Goal: Find specific page/section: Find specific page/section

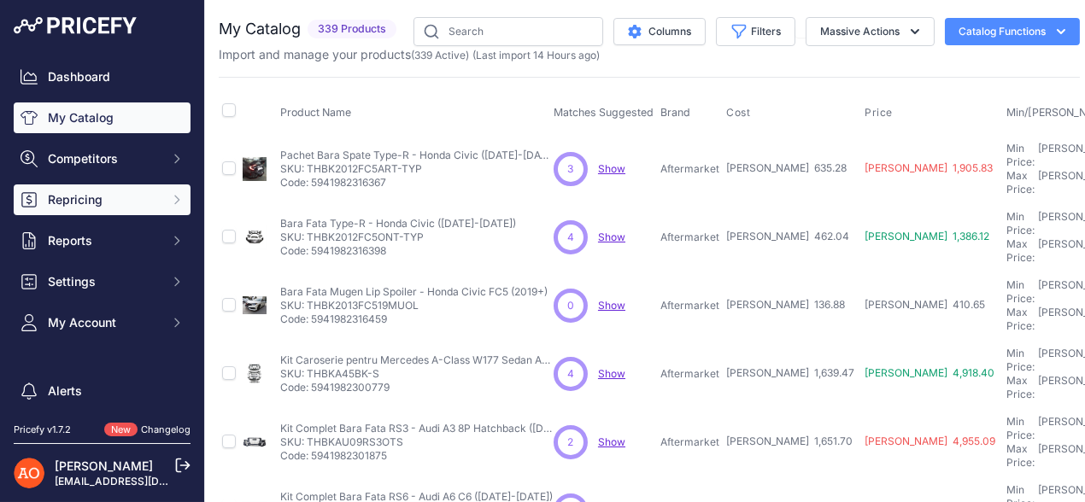
click at [103, 197] on span "Repricing" at bounding box center [104, 199] width 112 height 17
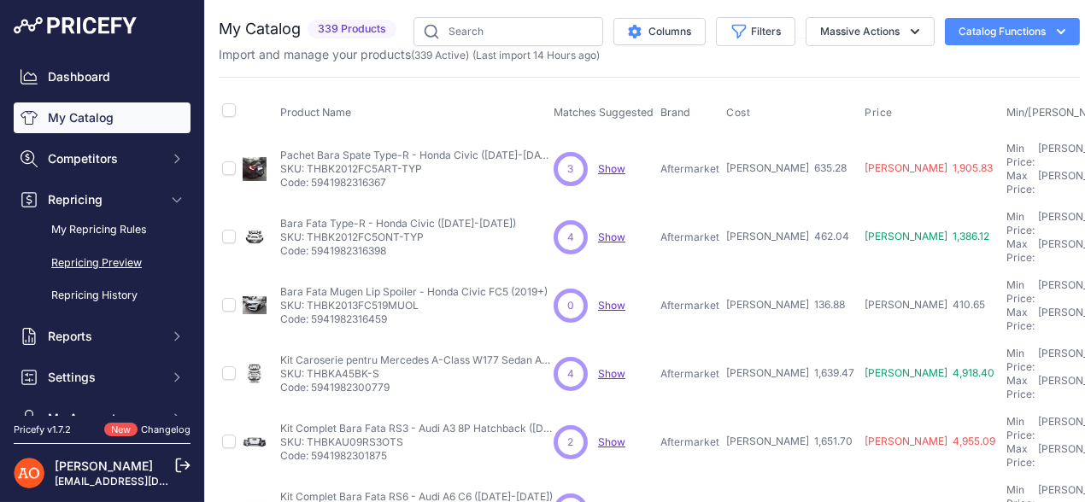
click at [126, 262] on link "Repricing Preview" at bounding box center [102, 263] width 177 height 30
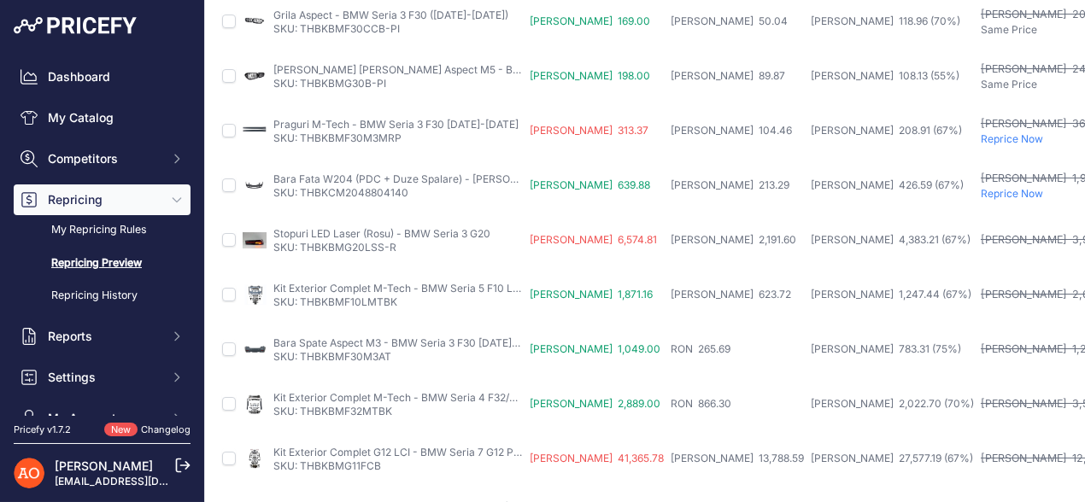
scroll to position [807, 0]
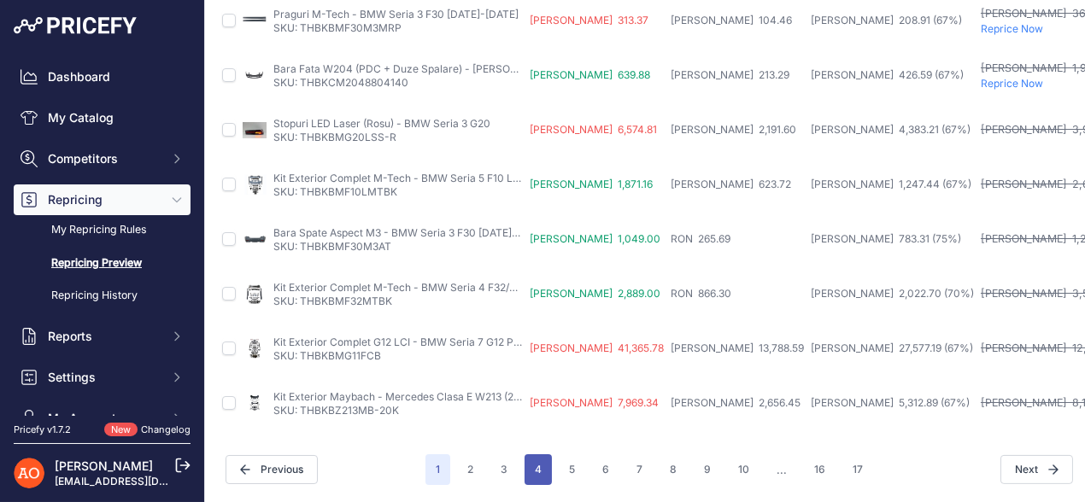
click at [539, 454] on button "4" at bounding box center [537, 469] width 27 height 31
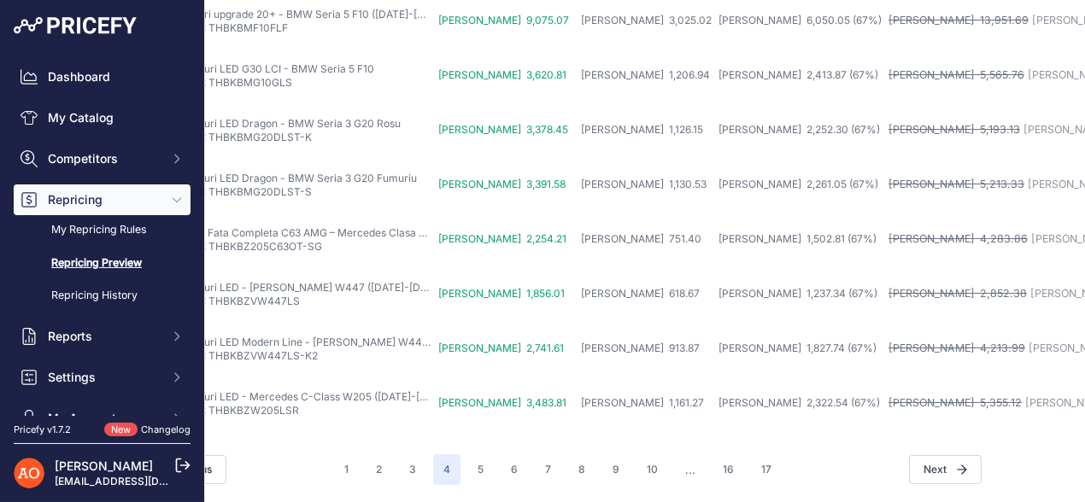
scroll to position [807, 0]
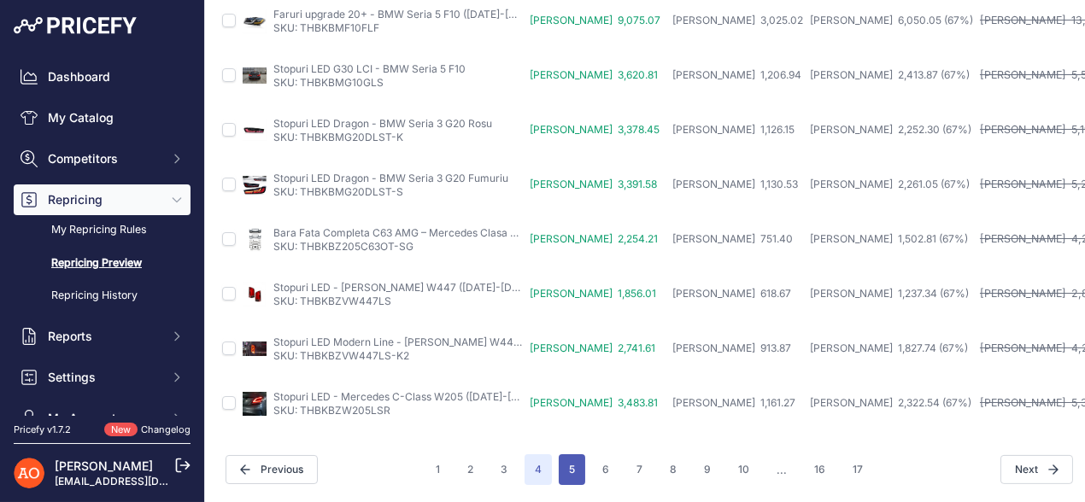
click at [563, 457] on button "5" at bounding box center [571, 469] width 26 height 31
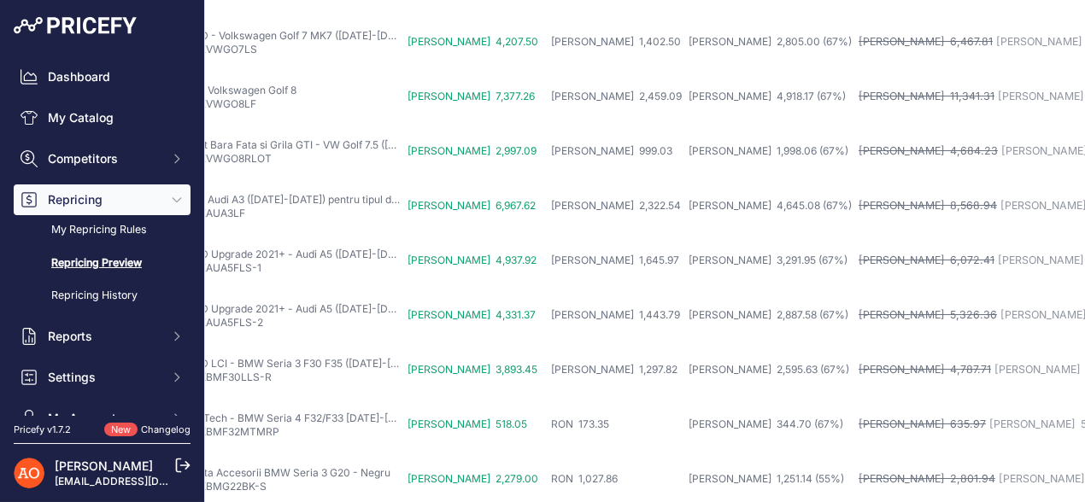
scroll to position [807, 122]
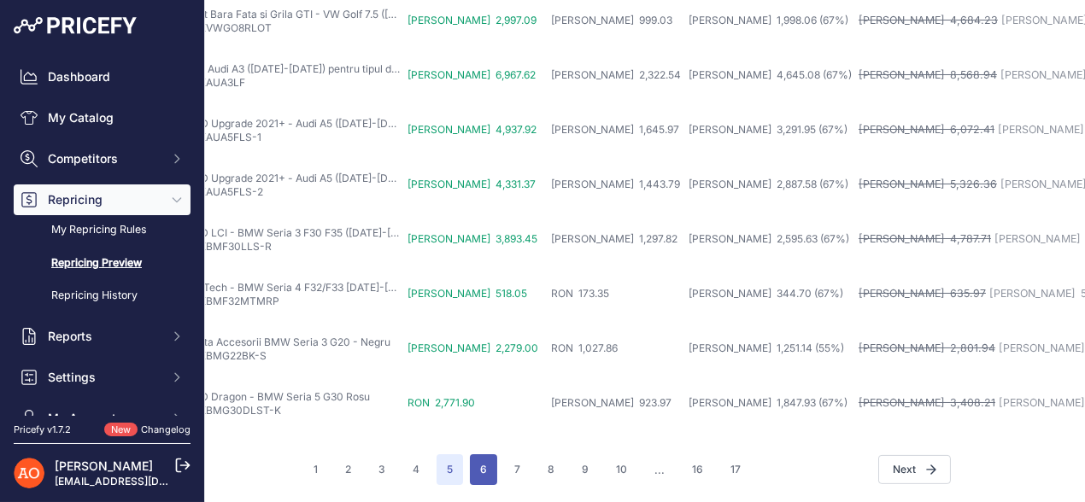
click at [478, 455] on button "6" at bounding box center [483, 469] width 27 height 31
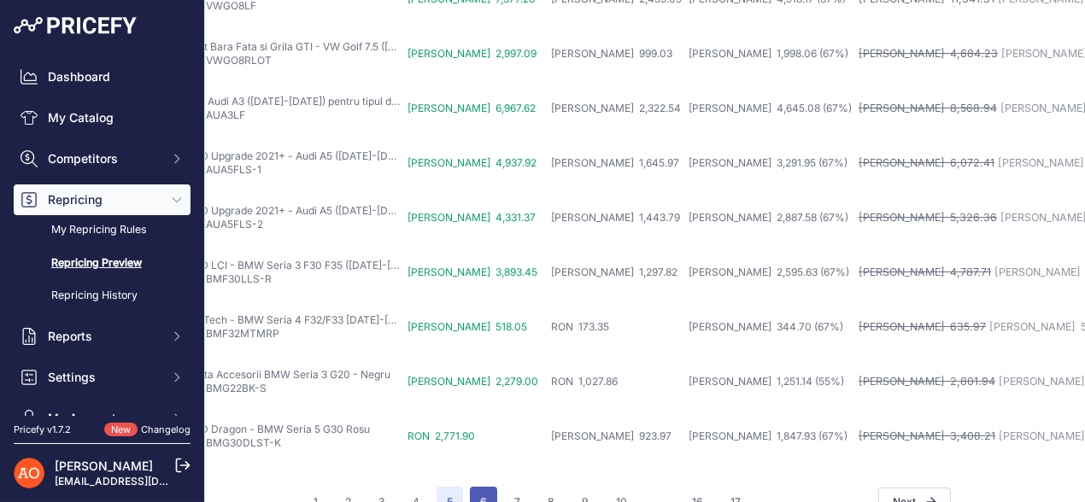
scroll to position [850, 122]
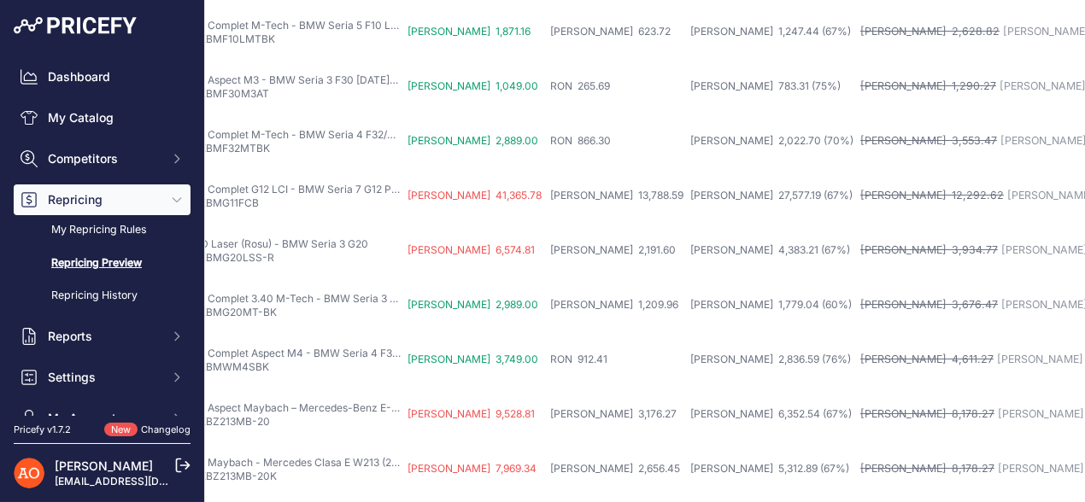
scroll to position [807, 122]
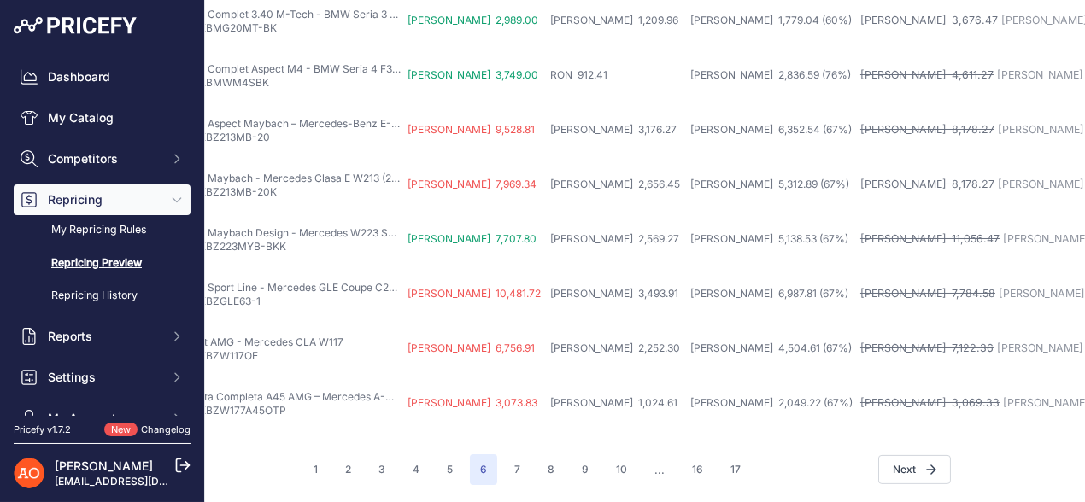
click at [102, 261] on link "Repricing Preview" at bounding box center [102, 263] width 177 height 30
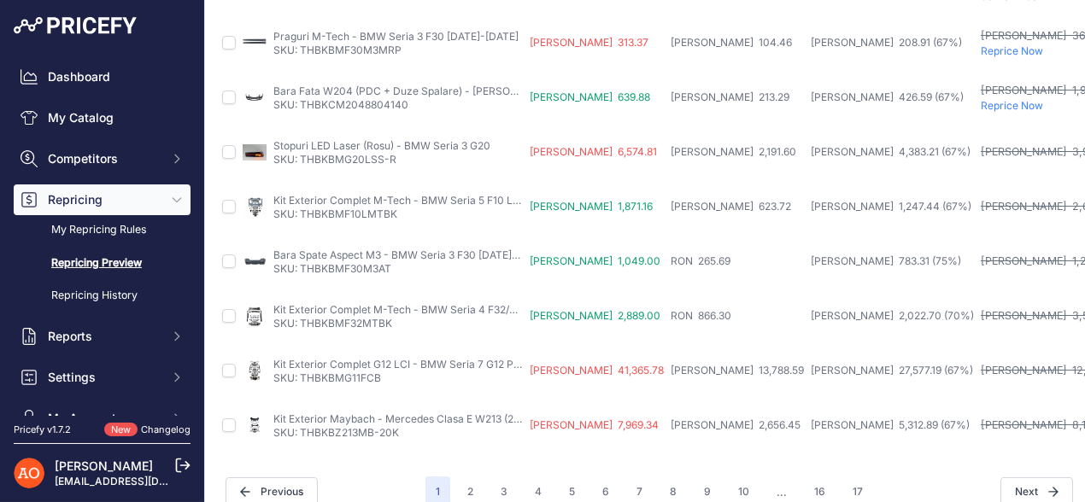
scroll to position [807, 0]
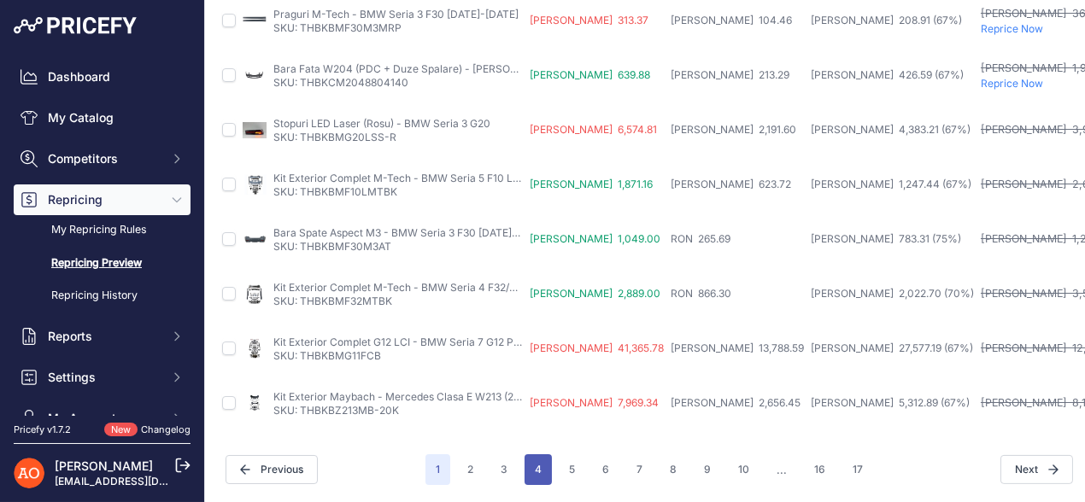
click at [530, 454] on button "4" at bounding box center [537, 469] width 27 height 31
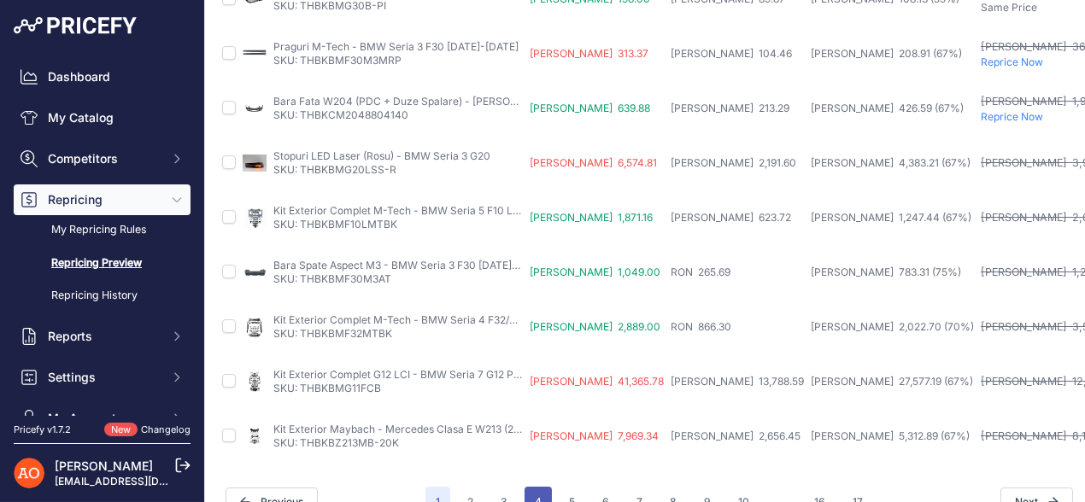
scroll to position [850, 0]
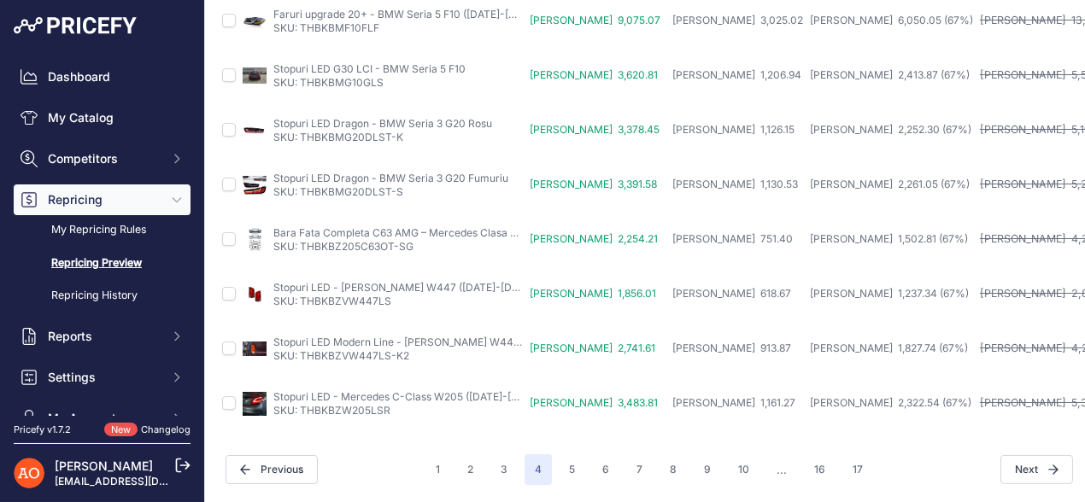
scroll to position [806, 0]
click at [573, 456] on button "5" at bounding box center [571, 469] width 26 height 31
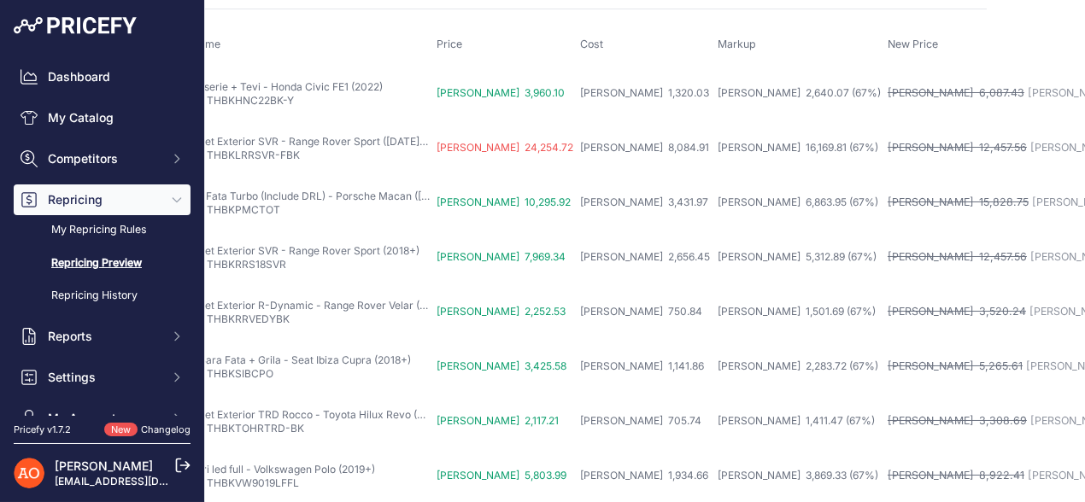
scroll to position [0, 93]
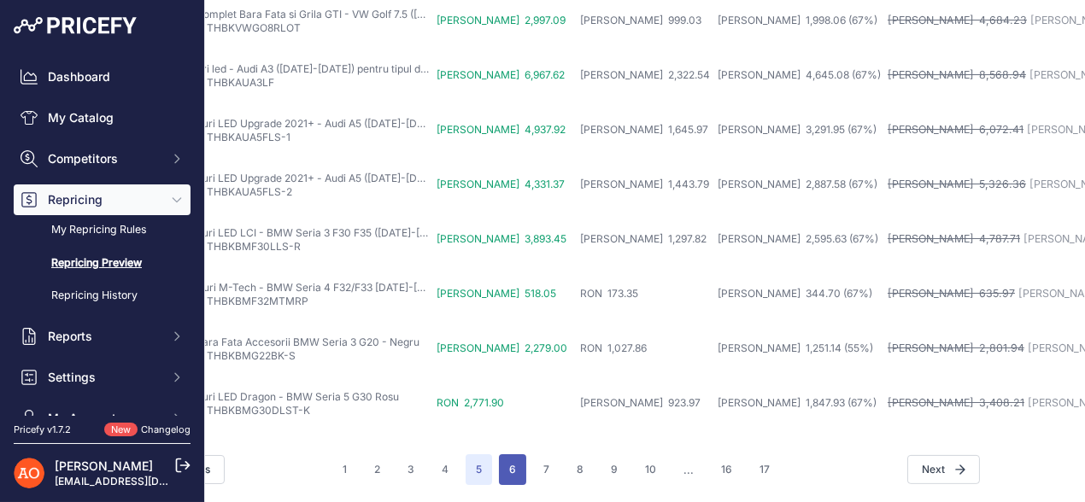
click at [504, 454] on button "6" at bounding box center [512, 469] width 27 height 31
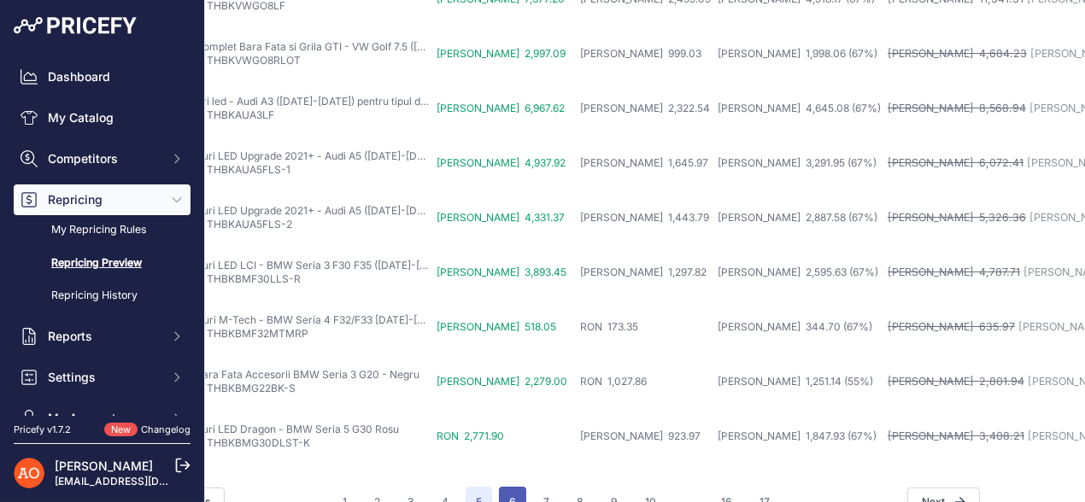
scroll to position [850, 93]
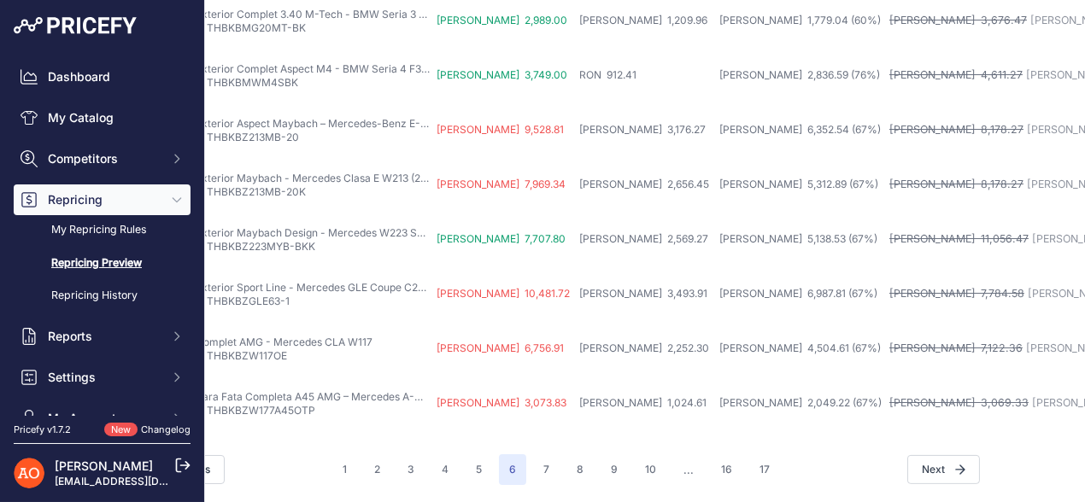
scroll to position [807, 93]
click at [533, 465] on button "7" at bounding box center [546, 469] width 26 height 31
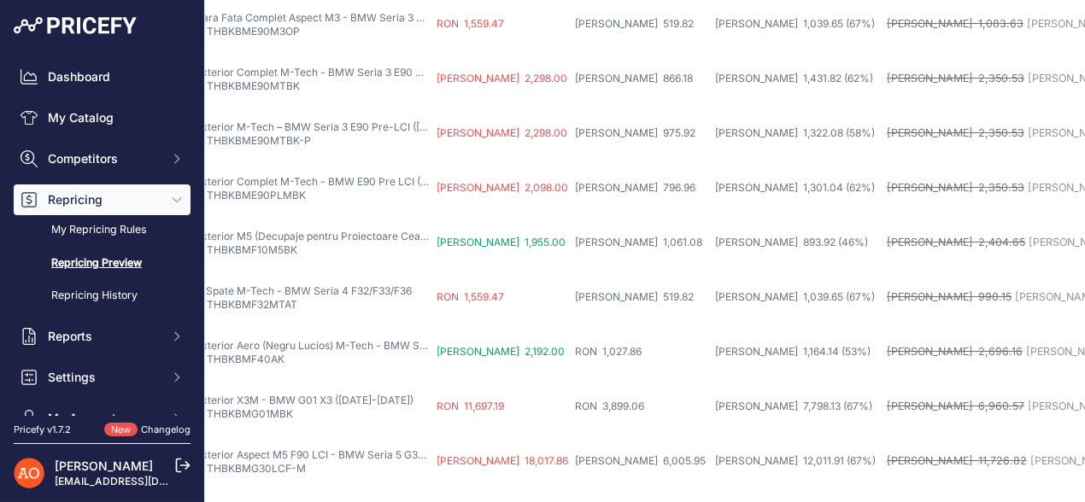
scroll to position [807, 93]
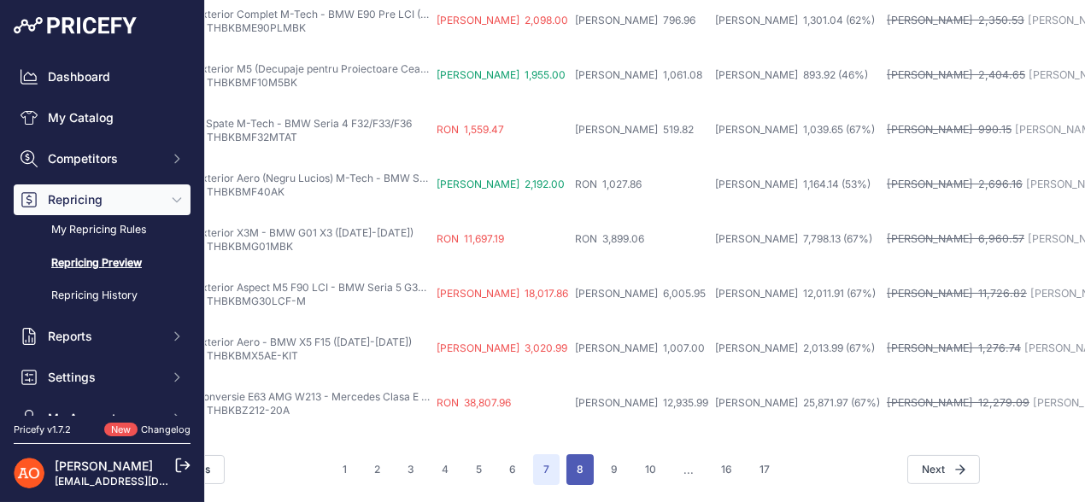
click at [580, 463] on button "8" at bounding box center [579, 469] width 27 height 31
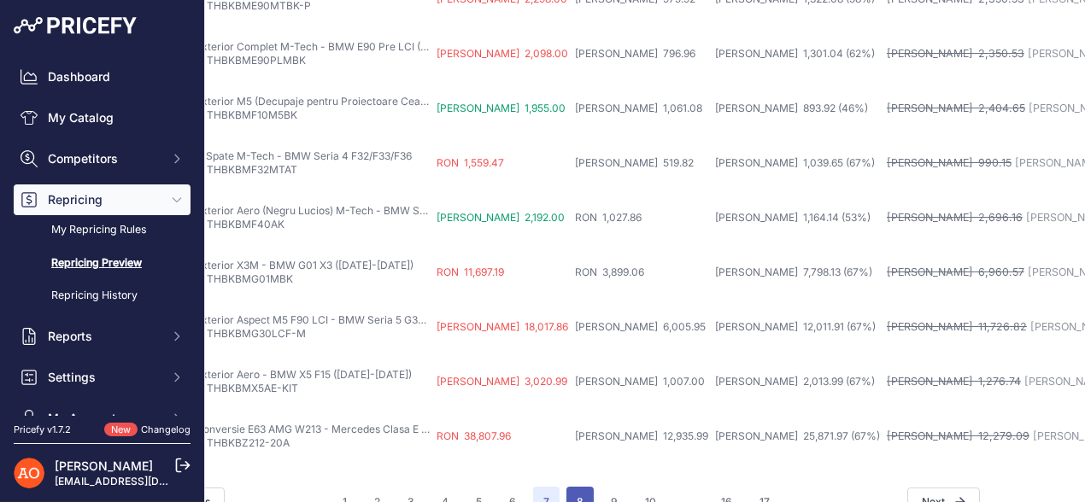
scroll to position [850, 93]
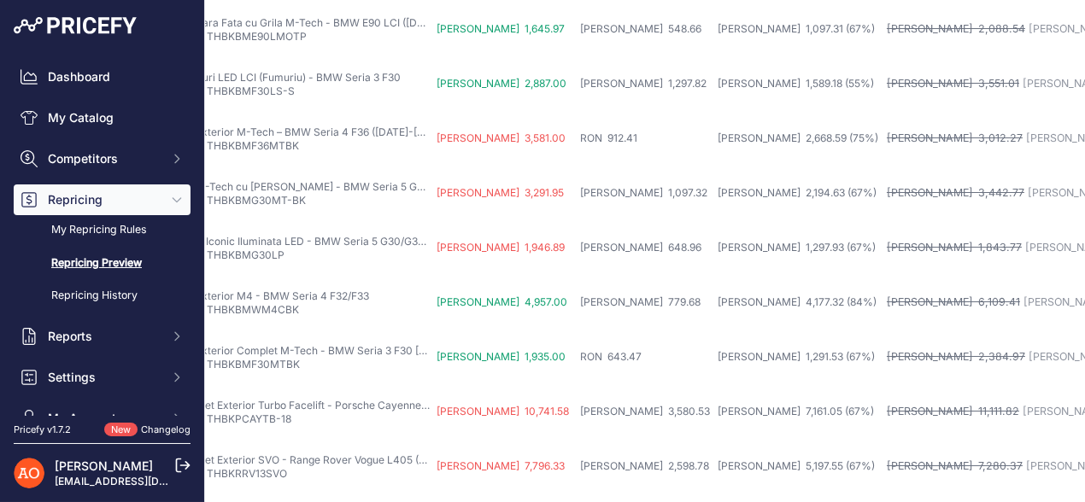
scroll to position [807, 93]
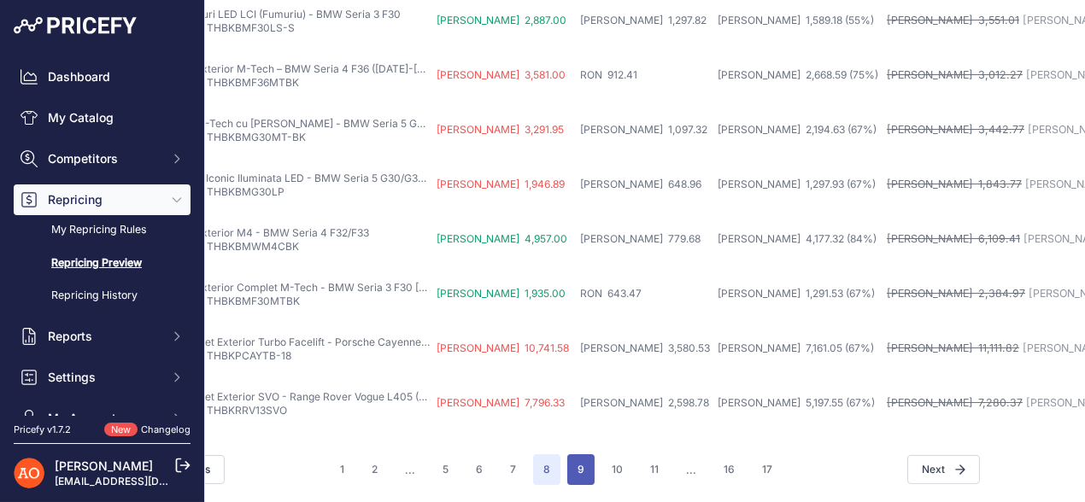
click at [567, 457] on button "9" at bounding box center [580, 469] width 27 height 31
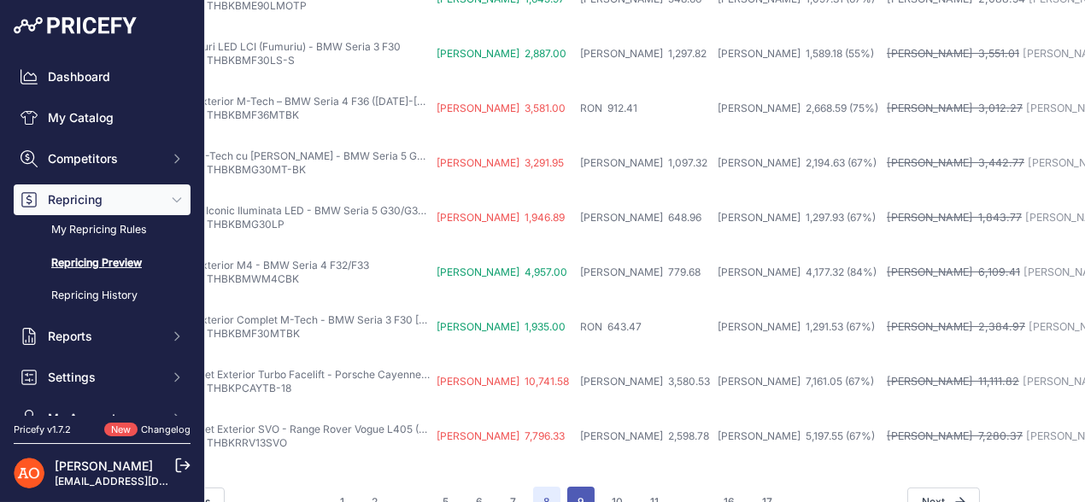
scroll to position [850, 93]
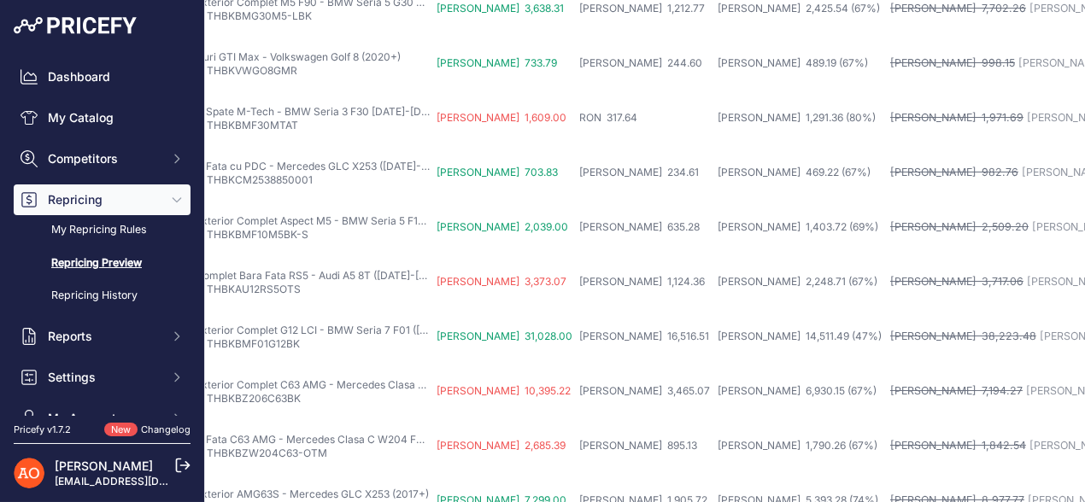
scroll to position [807, 93]
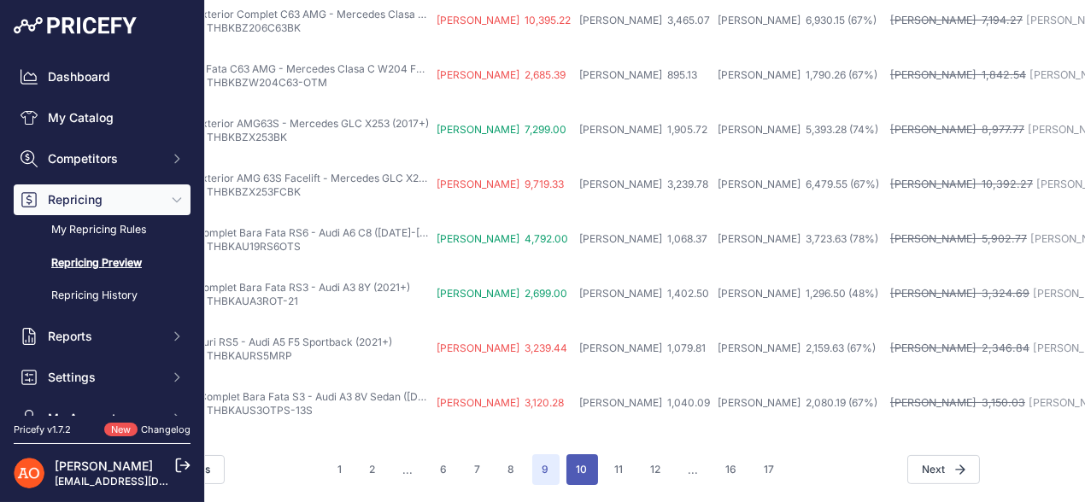
click at [577, 454] on button "10" at bounding box center [582, 469] width 32 height 31
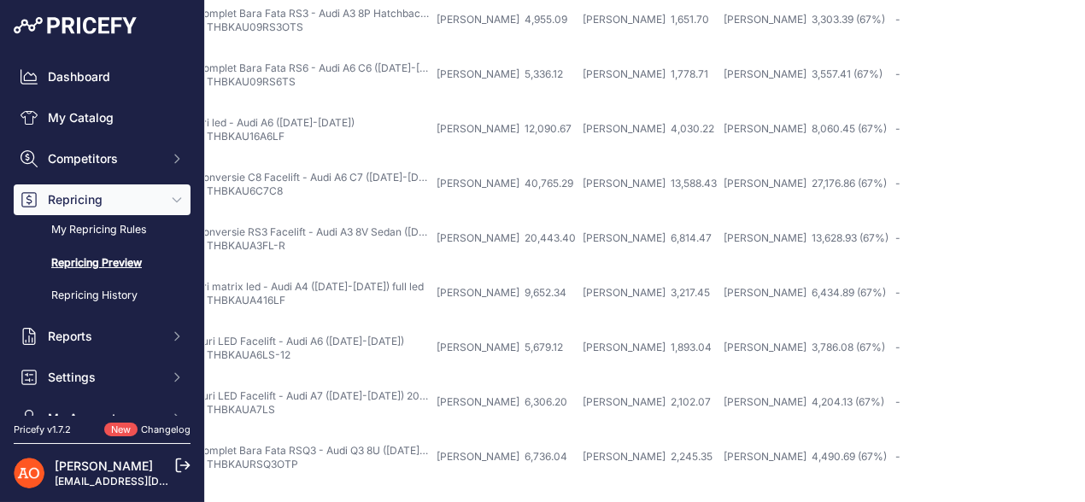
scroll to position [807, 93]
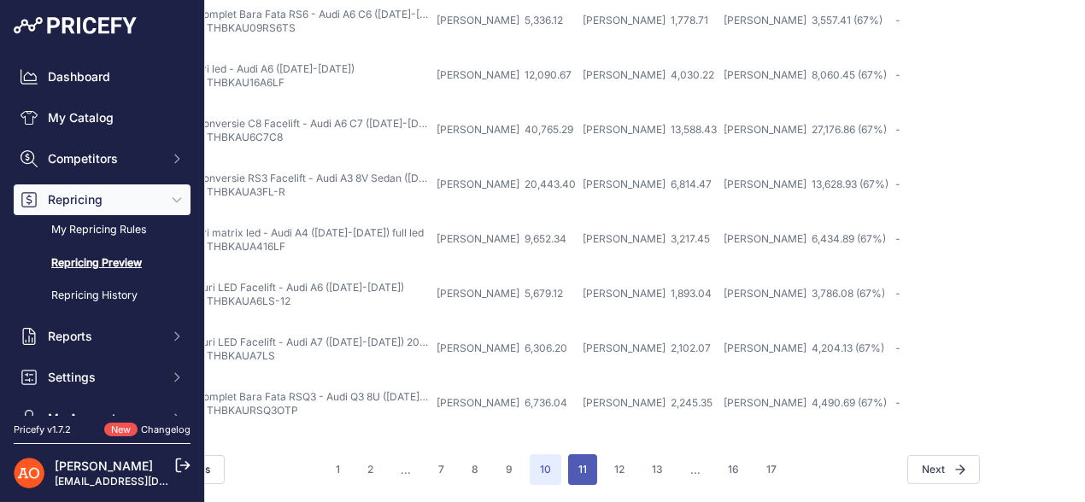
click at [586, 456] on button "11" at bounding box center [582, 469] width 29 height 31
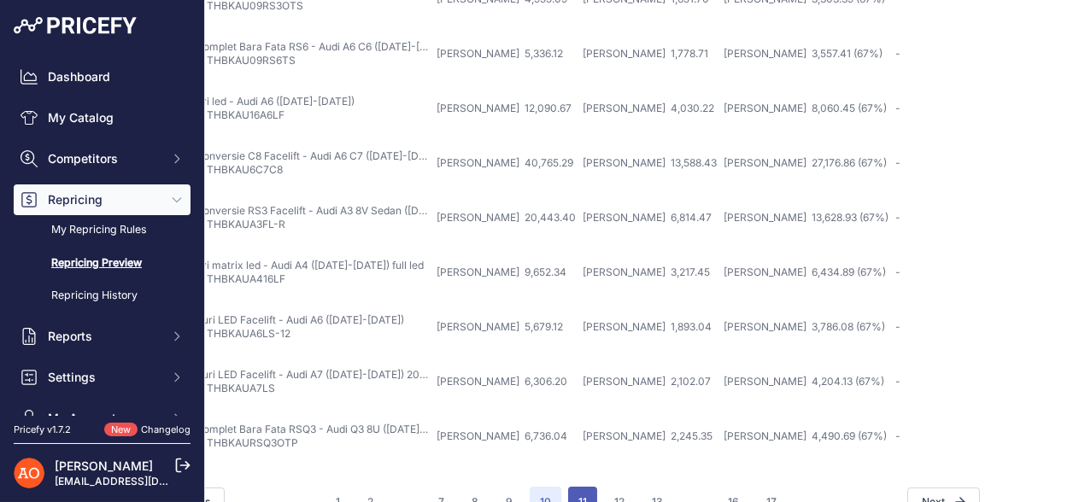
scroll to position [850, 93]
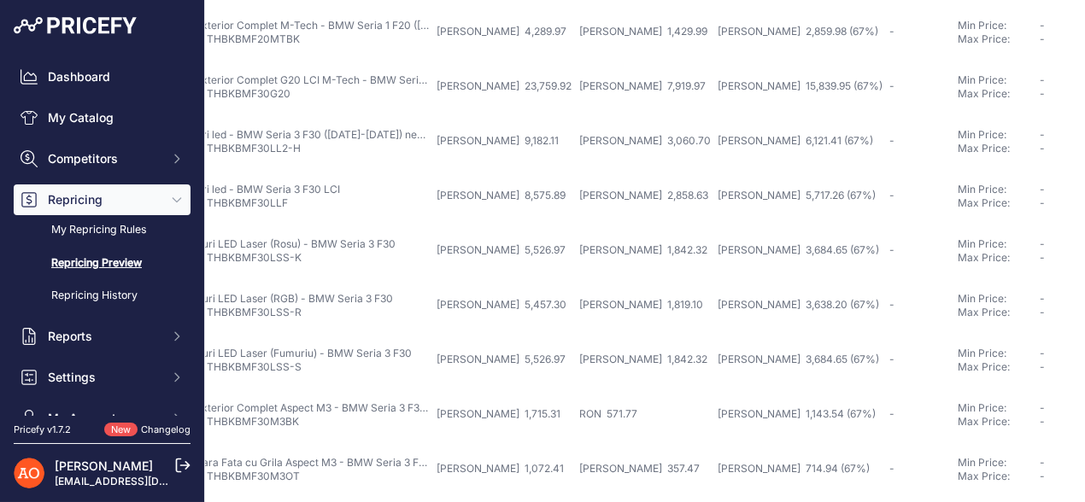
scroll to position [807, 93]
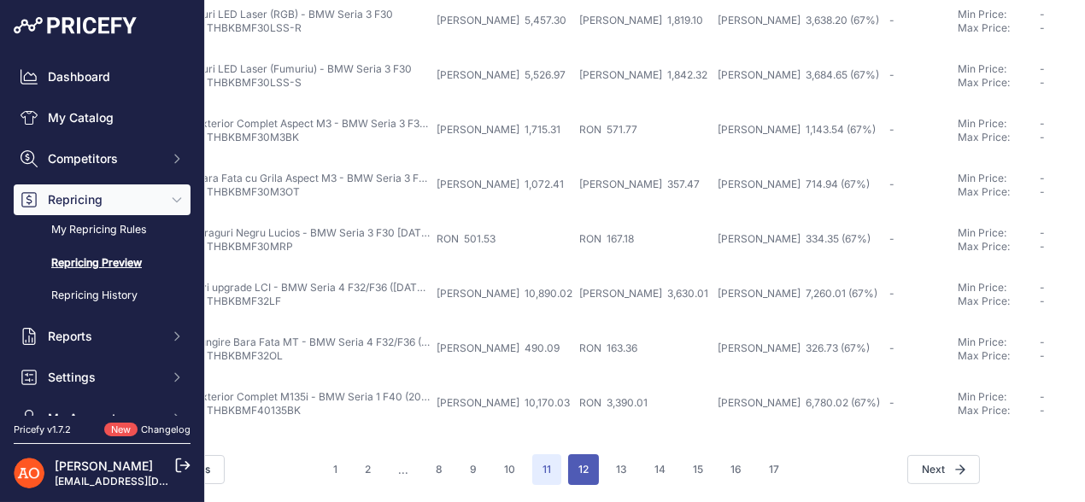
click at [576, 454] on button "12" at bounding box center [583, 469] width 31 height 31
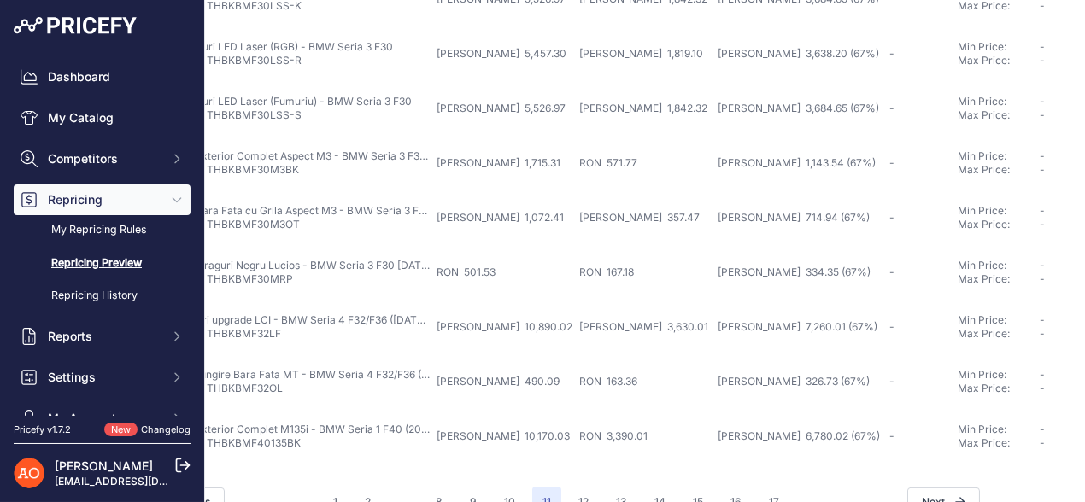
scroll to position [850, 93]
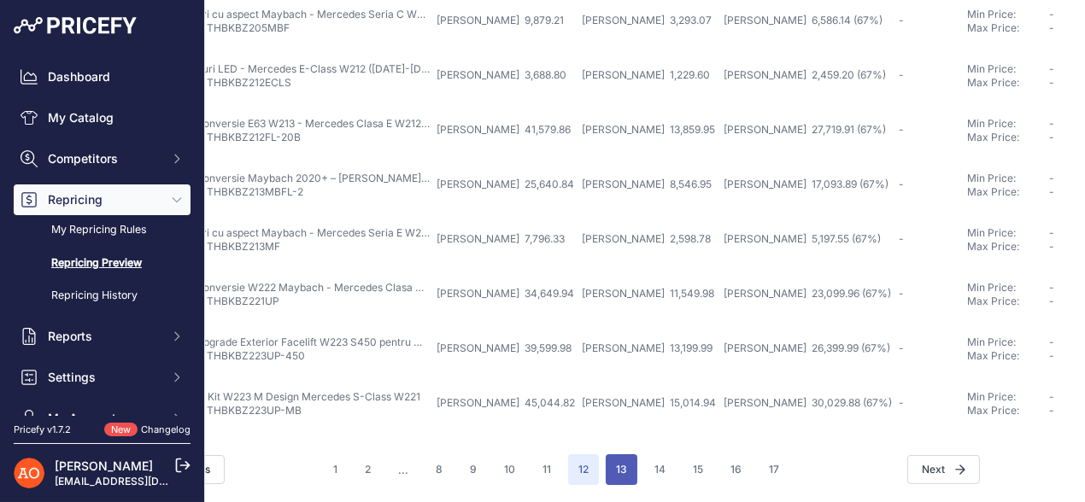
click at [615, 459] on button "13" at bounding box center [621, 469] width 32 height 31
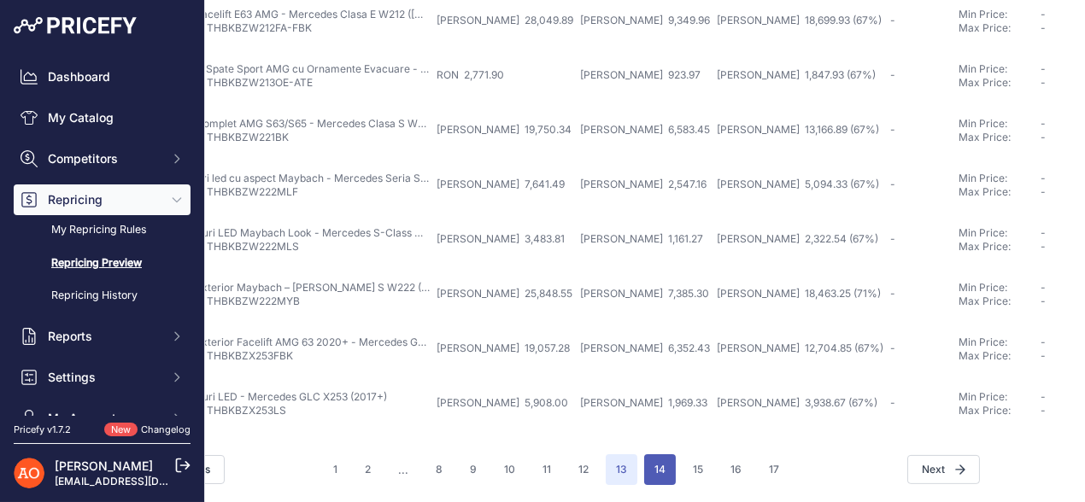
click at [662, 459] on button "14" at bounding box center [660, 469] width 32 height 31
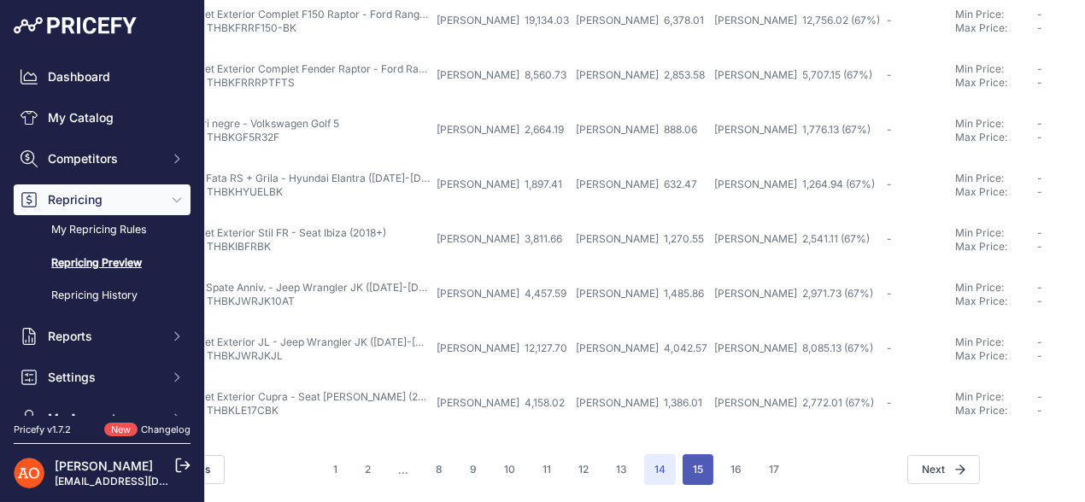
click at [694, 454] on button "15" at bounding box center [697, 469] width 31 height 31
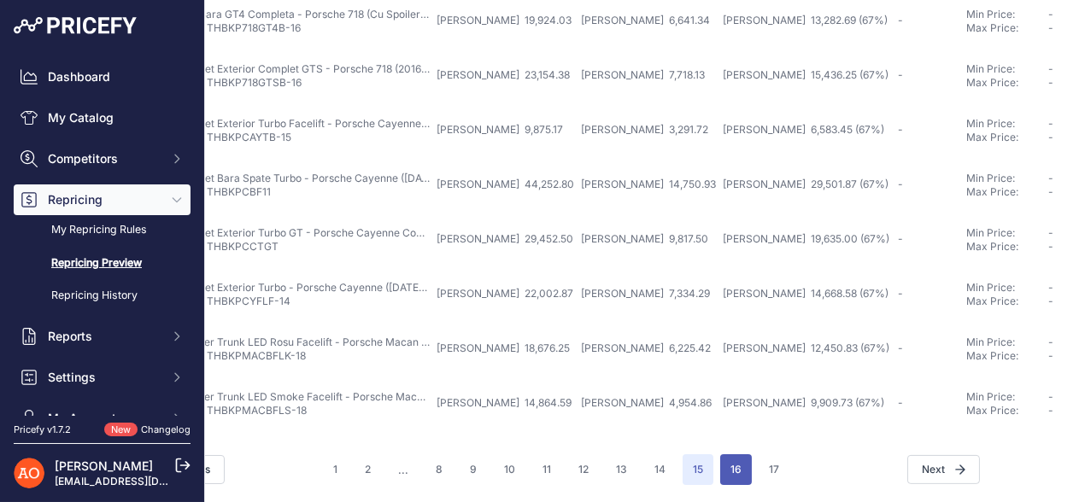
click at [720, 457] on button "16" at bounding box center [736, 469] width 32 height 31
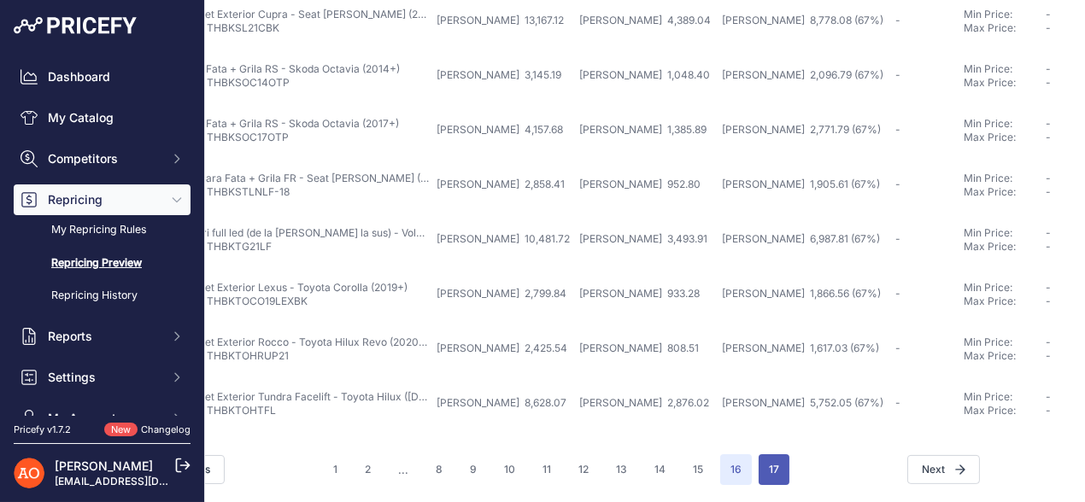
click at [764, 454] on button "17" at bounding box center [773, 469] width 31 height 31
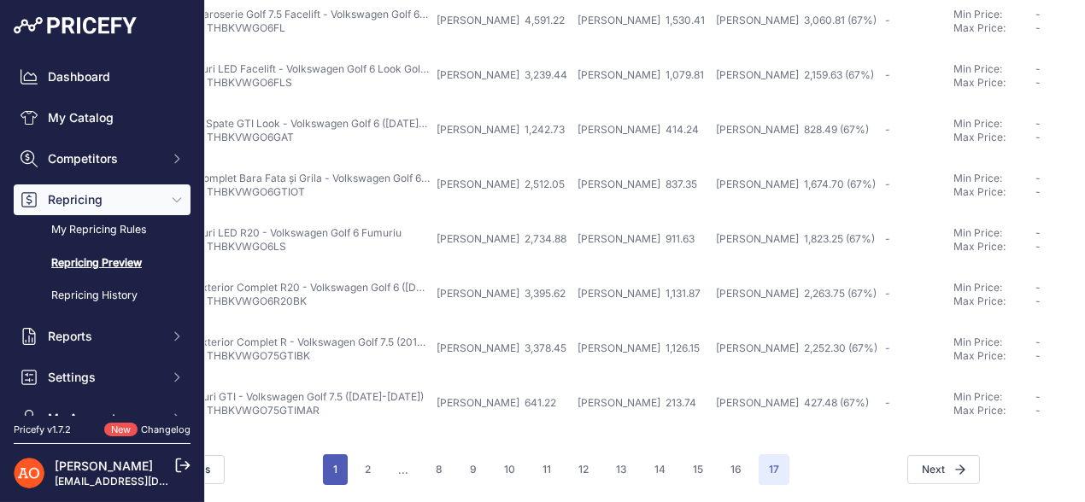
click at [336, 460] on button "1" at bounding box center [335, 469] width 25 height 31
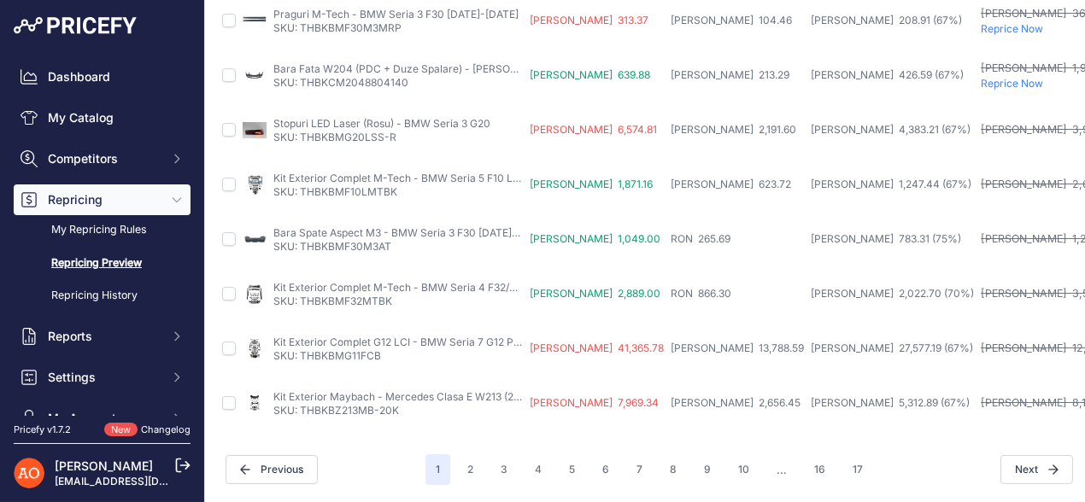
scroll to position [807, 0]
click at [459, 454] on button "2" at bounding box center [470, 469] width 26 height 31
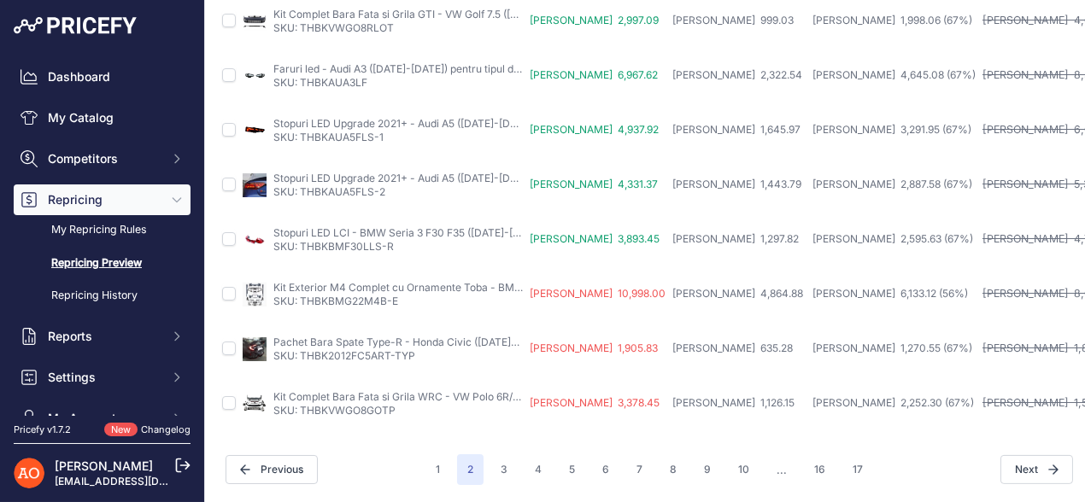
scroll to position [806, 0]
click at [856, 454] on button "17" at bounding box center [857, 469] width 31 height 31
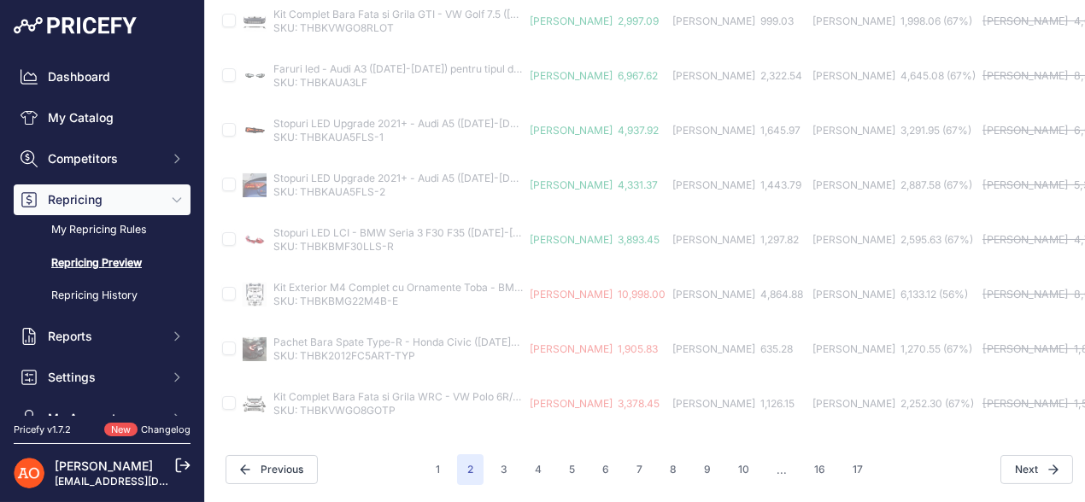
scroll to position [752, 0]
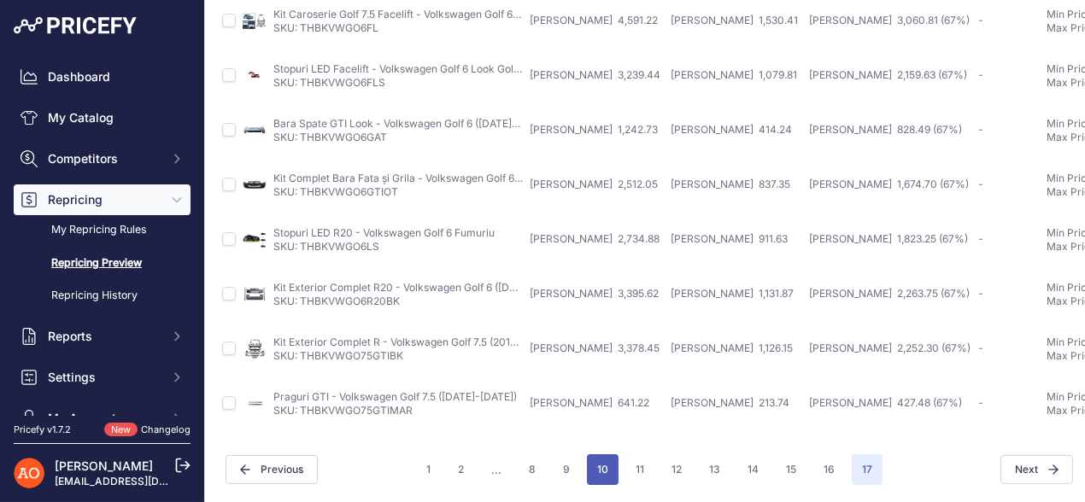
click at [592, 460] on button "10" at bounding box center [603, 469] width 32 height 31
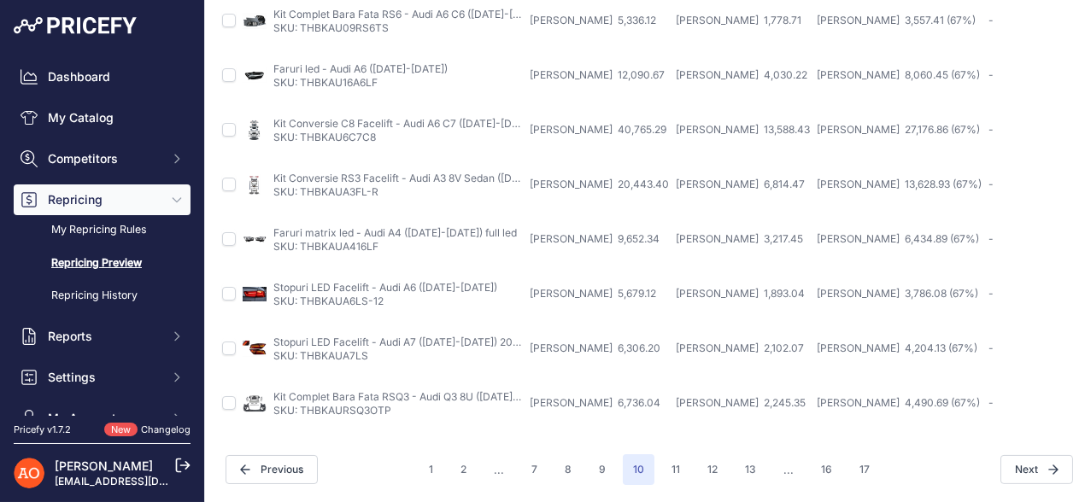
scroll to position [807, 0]
click at [564, 458] on button "8" at bounding box center [567, 469] width 27 height 31
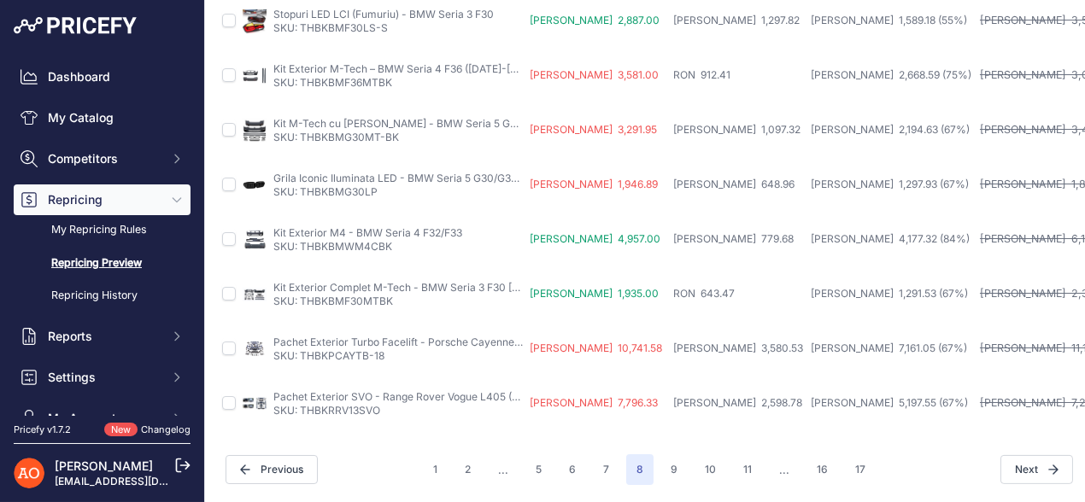
scroll to position [806, 0]
click at [526, 459] on button "5" at bounding box center [538, 469] width 26 height 31
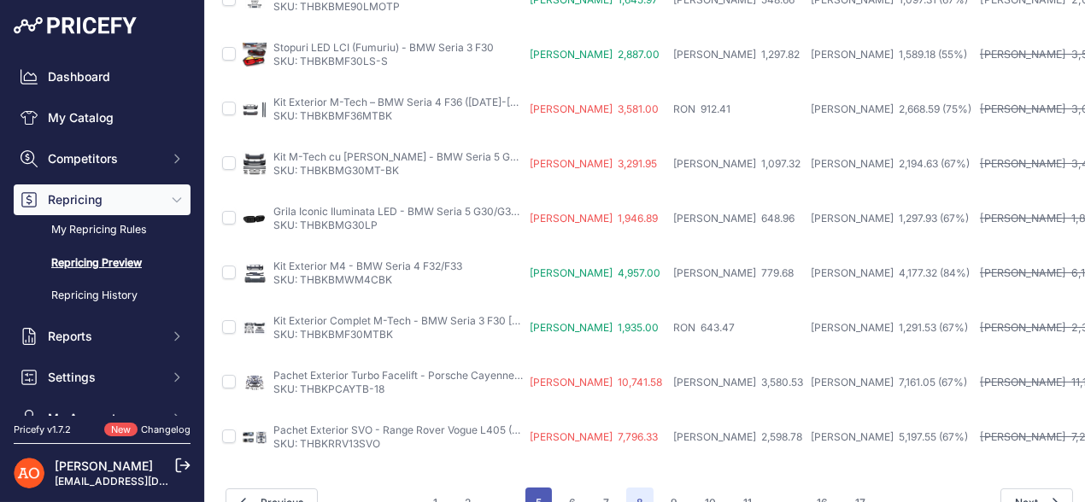
scroll to position [850, 0]
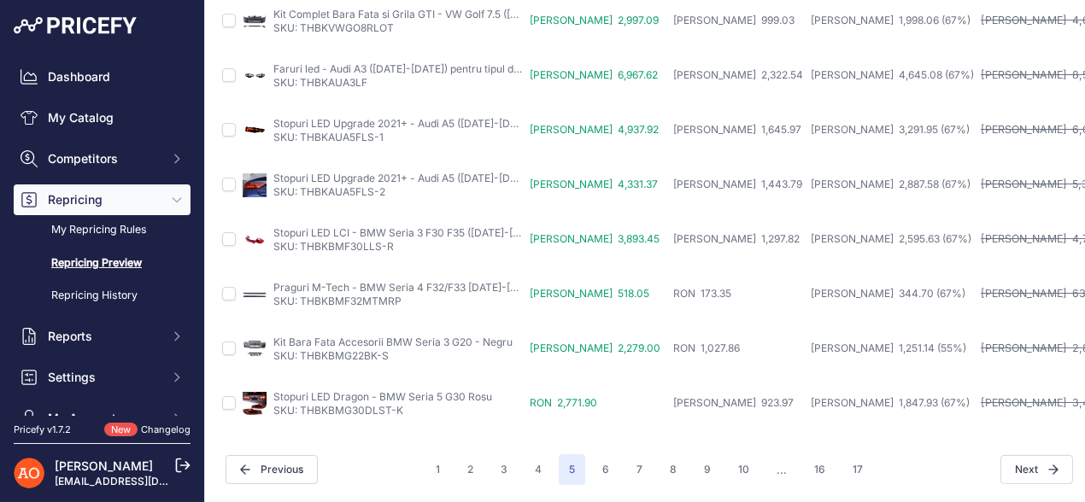
scroll to position [806, 0]
click at [528, 459] on button "4" at bounding box center [537, 469] width 27 height 31
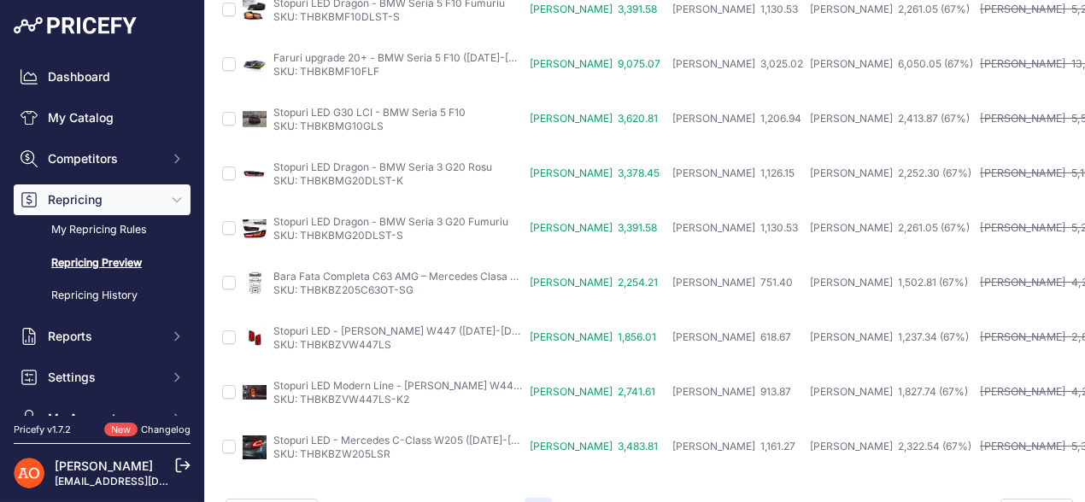
scroll to position [807, 0]
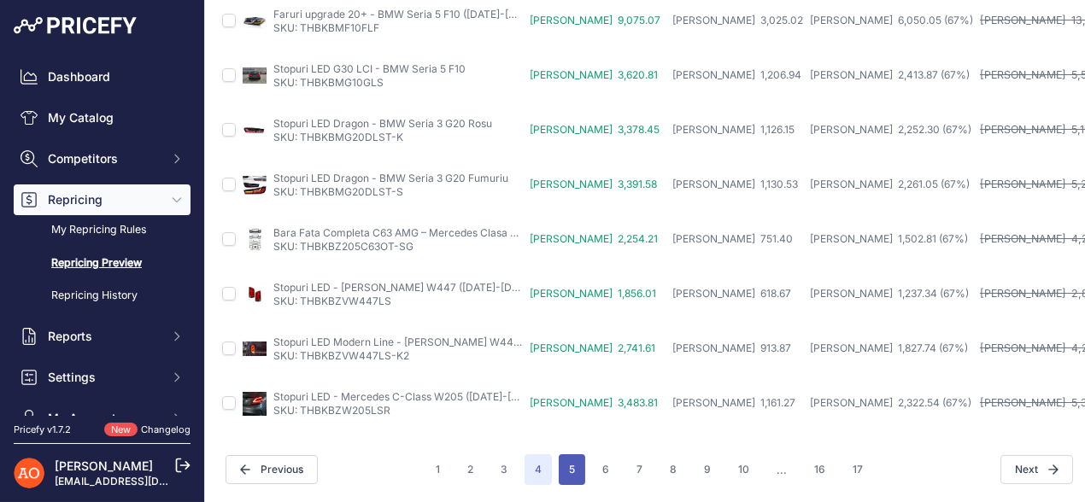
click at [558, 459] on button "5" at bounding box center [571, 469] width 26 height 31
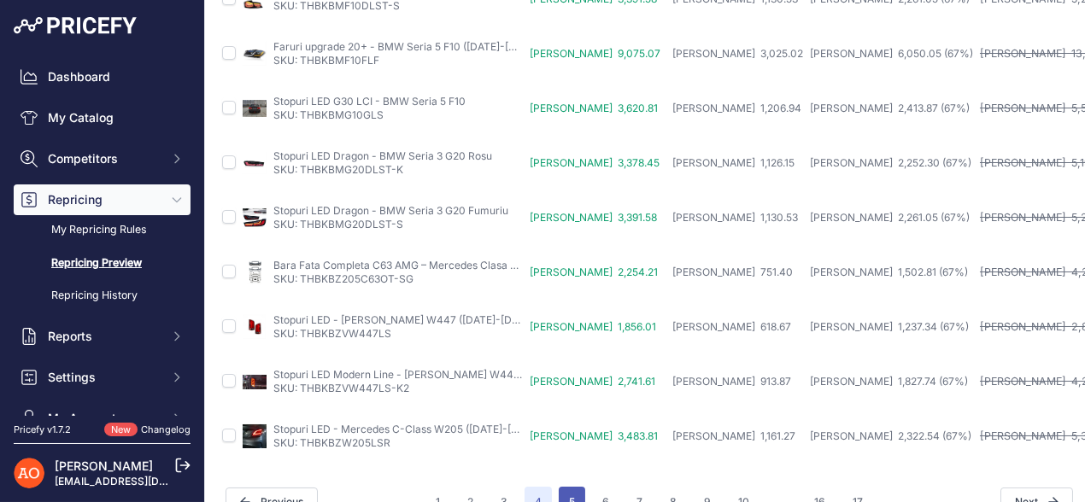
scroll to position [850, 0]
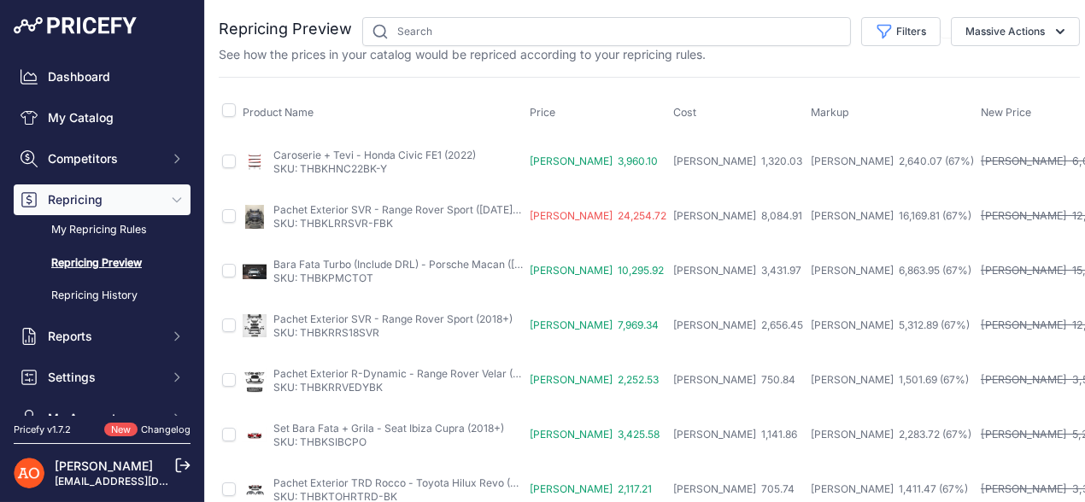
click at [980, 158] on div "[PERSON_NAME] 6,087.43" at bounding box center [1048, 162] width 137 height 16
click at [980, 161] on div "[PERSON_NAME] 6,087.43" at bounding box center [1048, 162] width 137 height 16
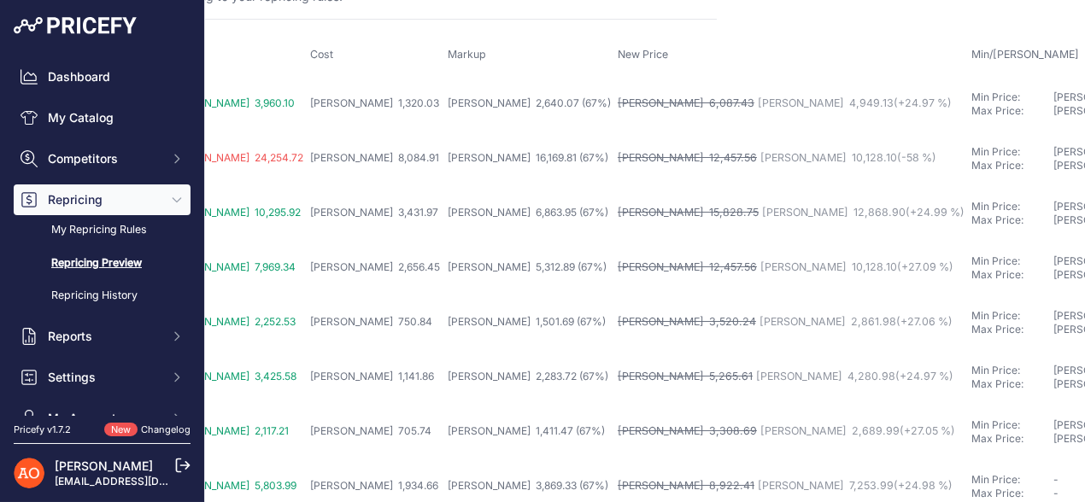
scroll to position [0, 363]
